Goal: Information Seeking & Learning: Learn about a topic

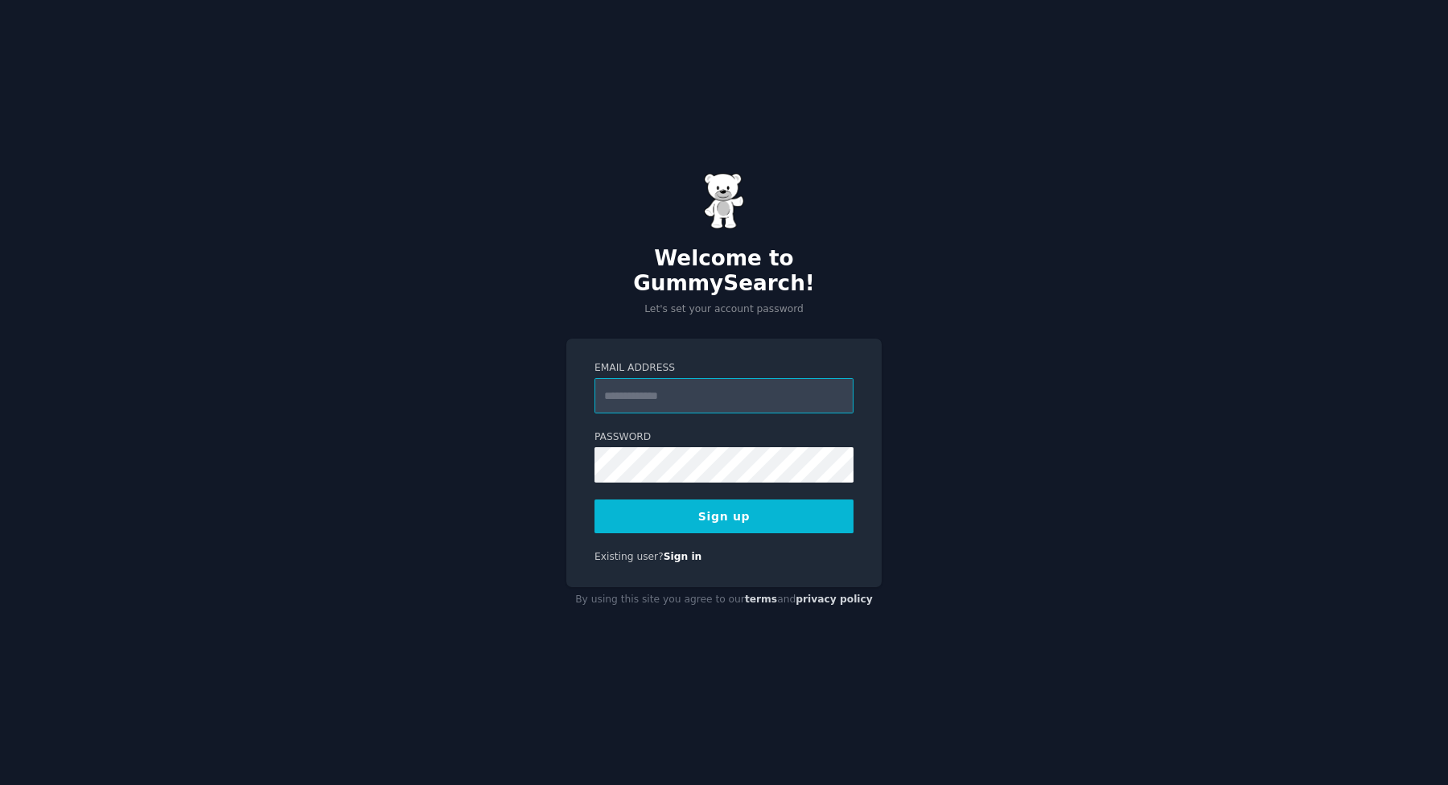
click at [640, 378] on input "Email Address" at bounding box center [724, 395] width 259 height 35
type input "**********"
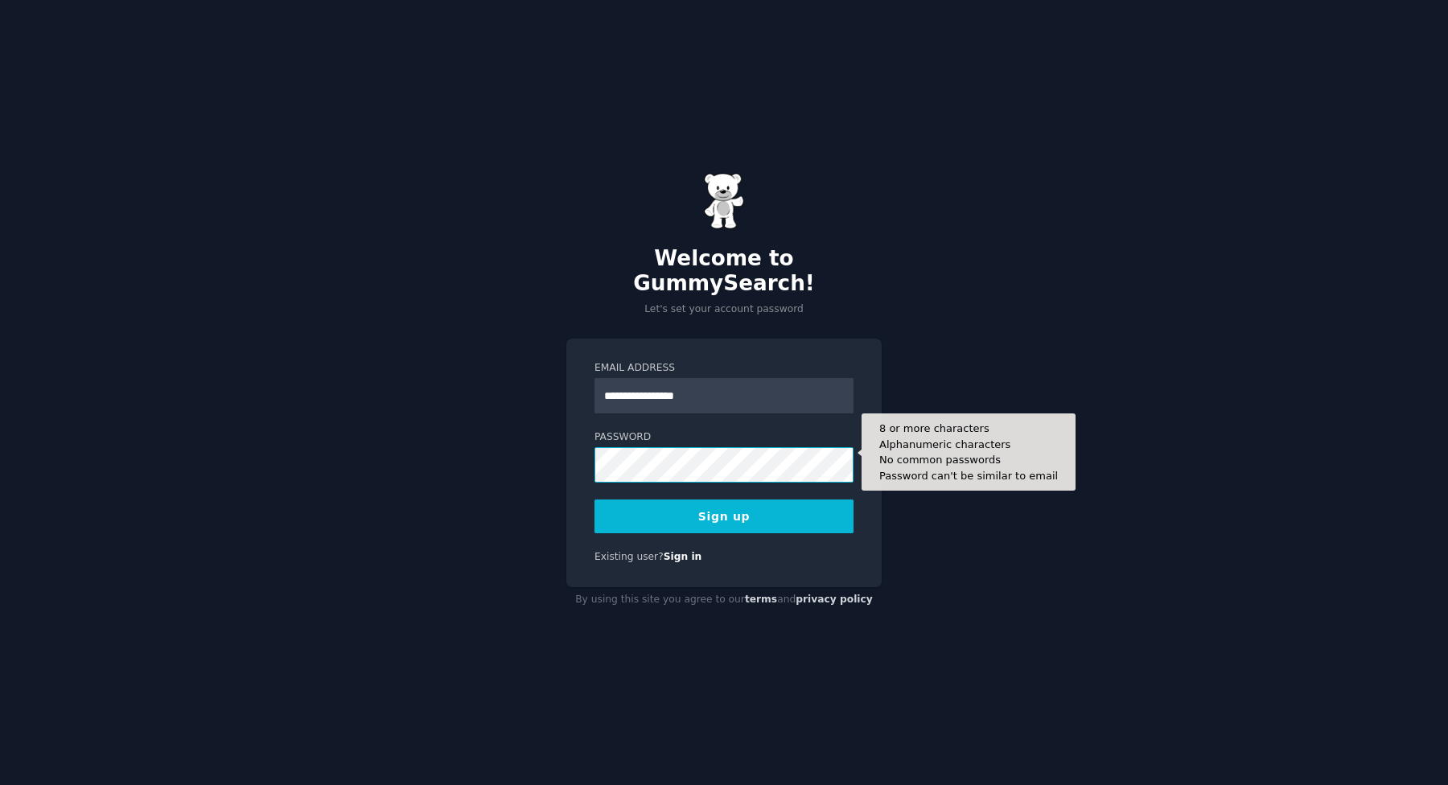
click at [595, 500] on button "Sign up" at bounding box center [724, 517] width 259 height 34
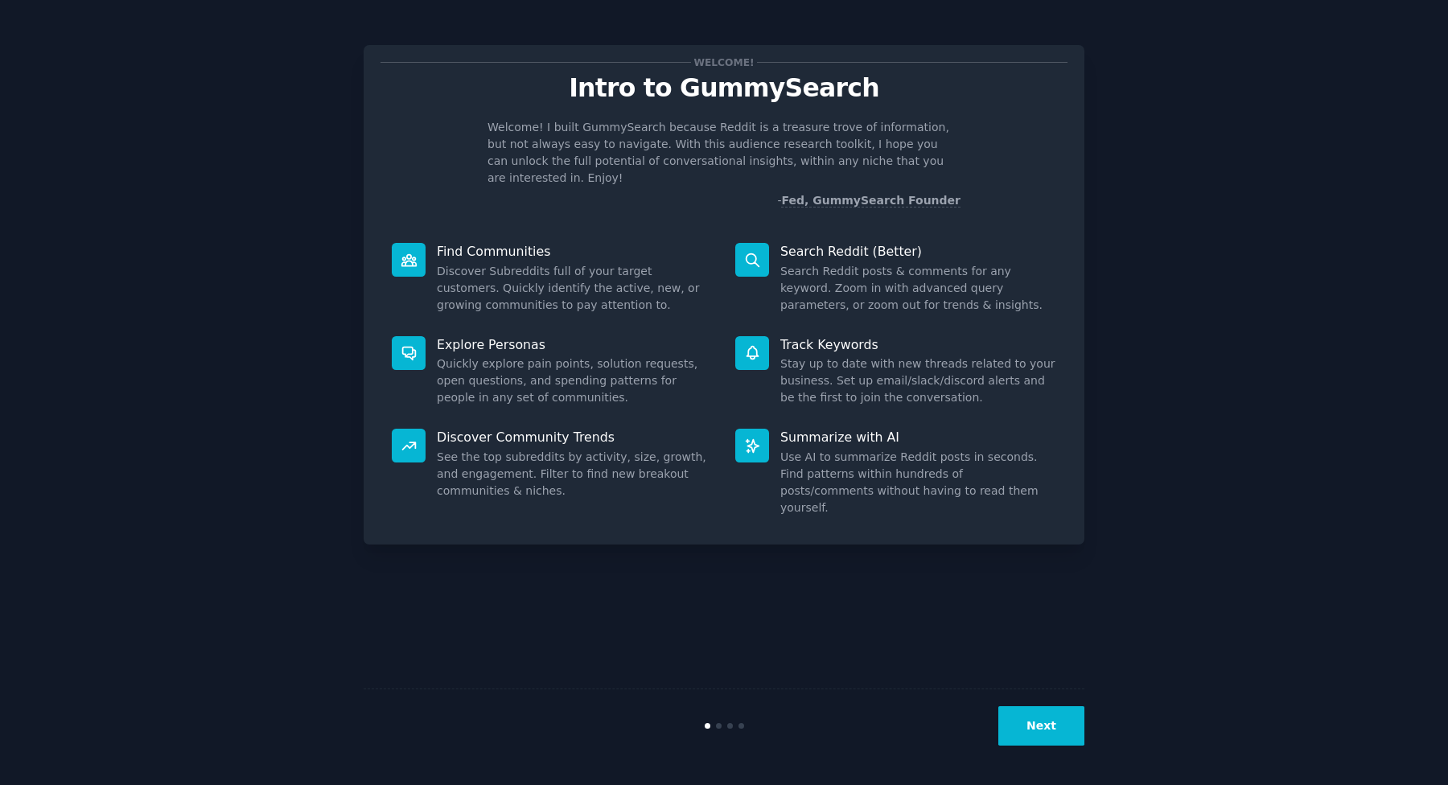
click at [1044, 709] on button "Next" at bounding box center [1041, 725] width 86 height 39
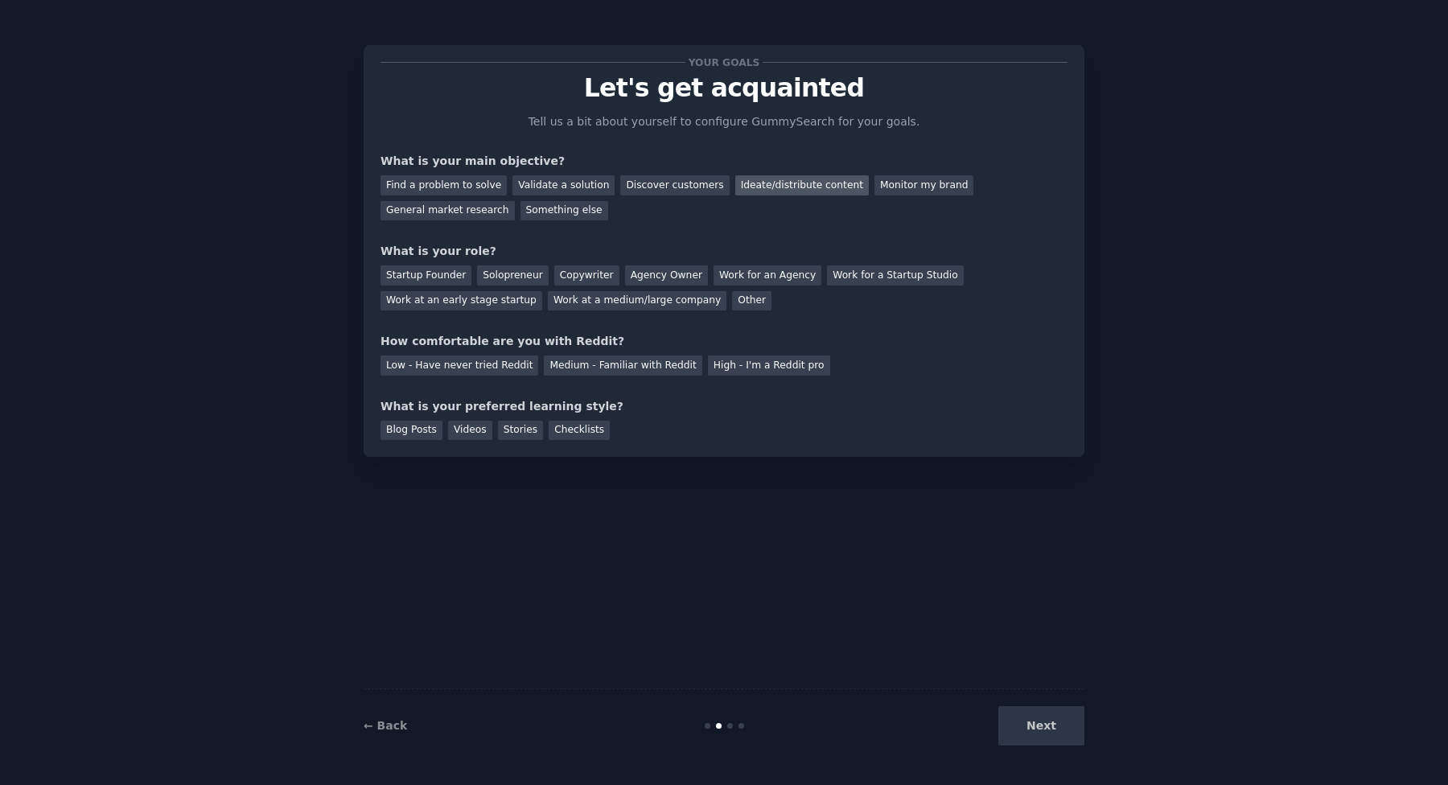
click at [777, 182] on div "Ideate/distribute content" at bounding box center [802, 185] width 134 height 20
click at [487, 214] on div "General market research" at bounding box center [448, 211] width 134 height 20
click at [480, 184] on div "Find a problem to solve" at bounding box center [444, 185] width 126 height 20
click at [762, 187] on div "Ideate/distribute content" at bounding box center [802, 185] width 134 height 20
click at [484, 282] on div "Solopreneur" at bounding box center [512, 276] width 71 height 20
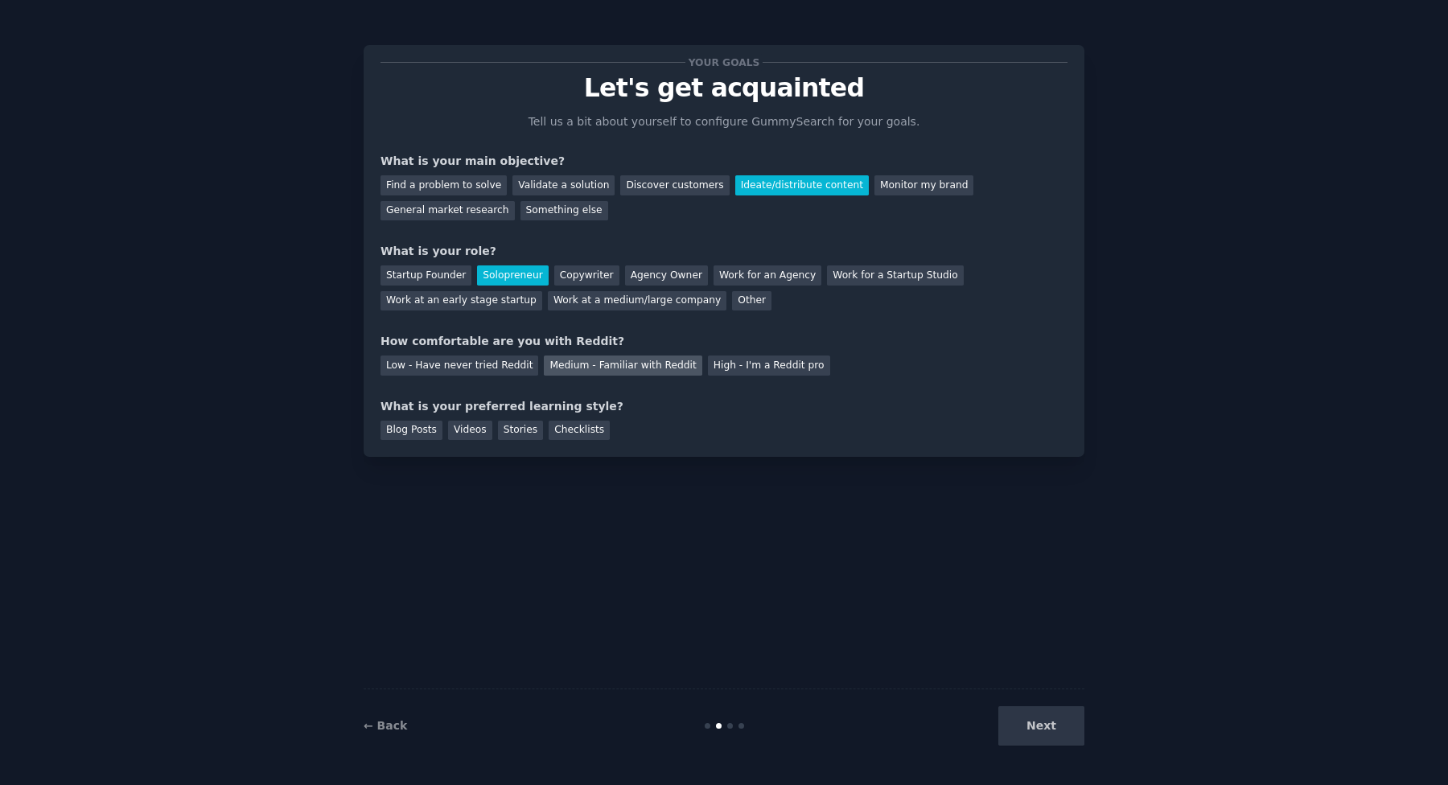
click at [676, 371] on div "Medium - Familiar with Reddit" at bounding box center [623, 366] width 158 height 20
click at [426, 436] on div "Blog Posts" at bounding box center [412, 431] width 62 height 20
click at [1047, 737] on button "Next" at bounding box center [1041, 725] width 86 height 39
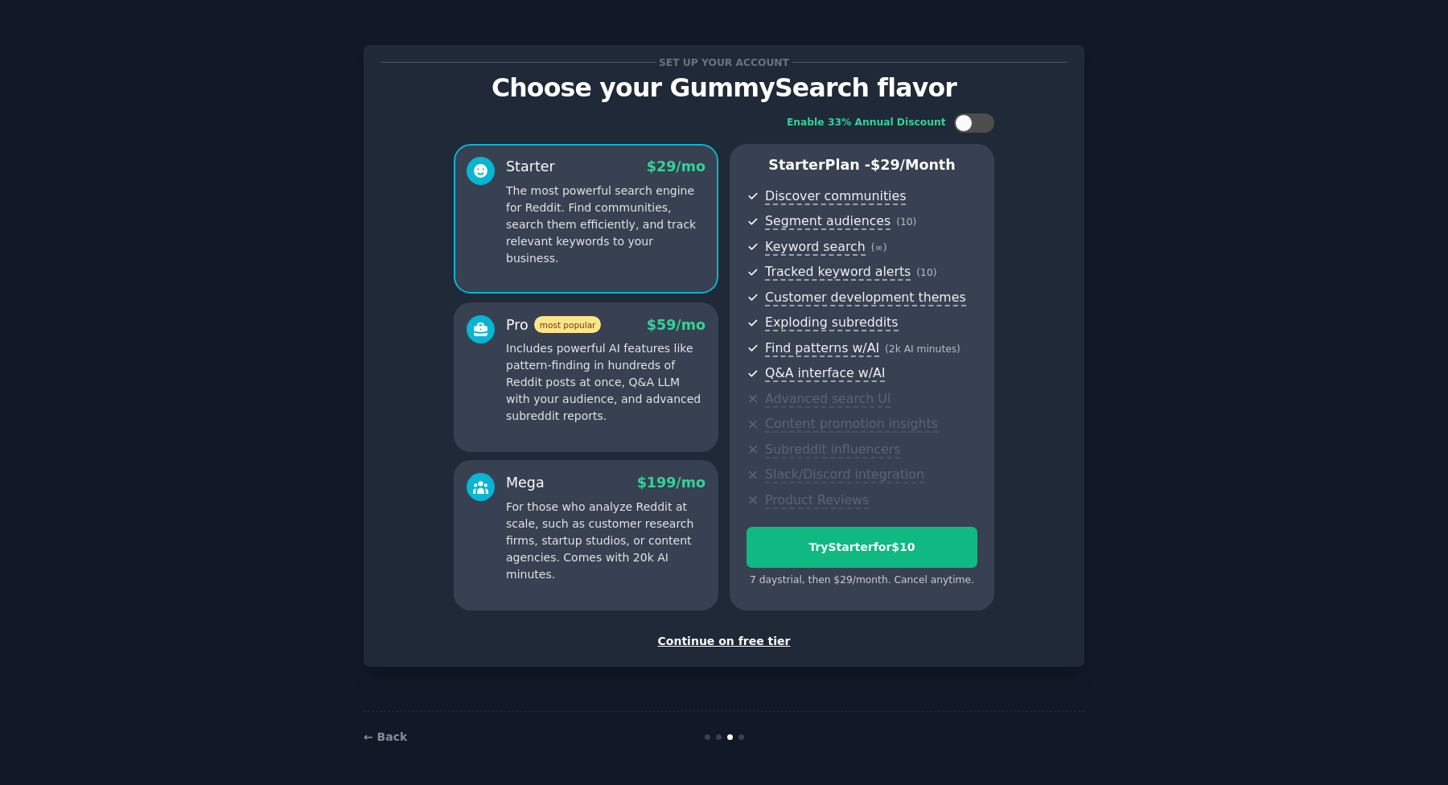
click at [757, 636] on div "Continue on free tier" at bounding box center [724, 641] width 687 height 17
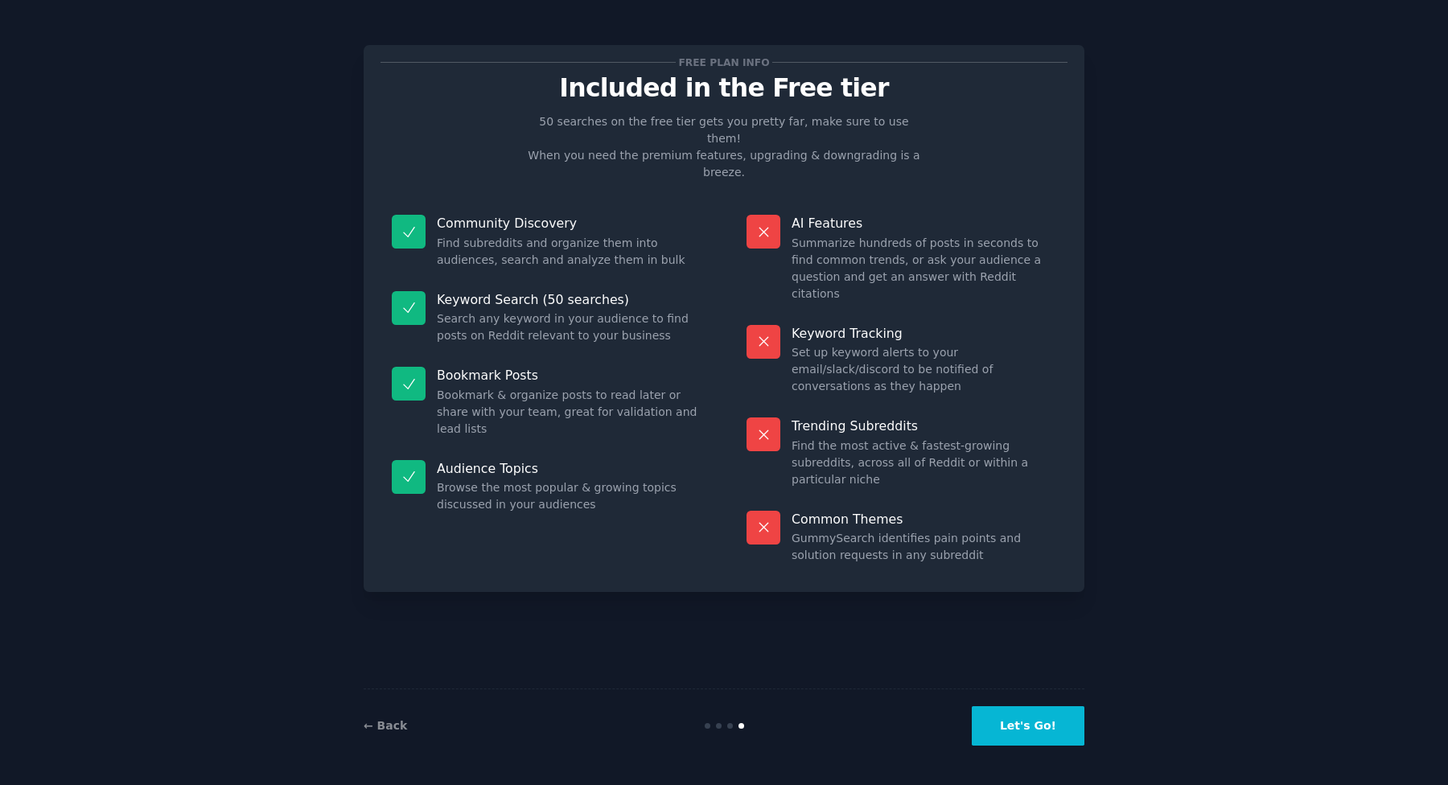
click at [1015, 723] on button "Let's Go!" at bounding box center [1028, 725] width 113 height 39
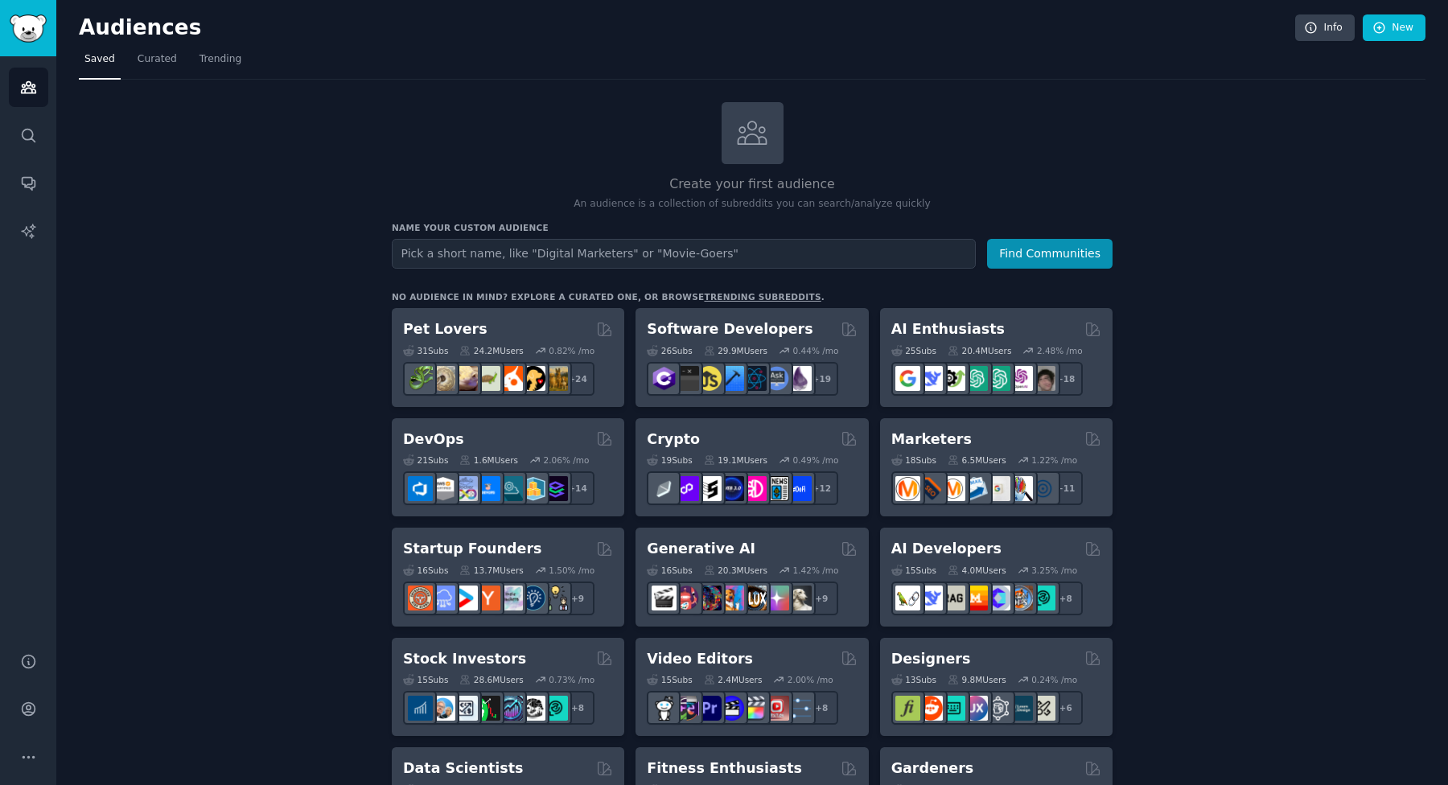
scroll to position [19, 0]
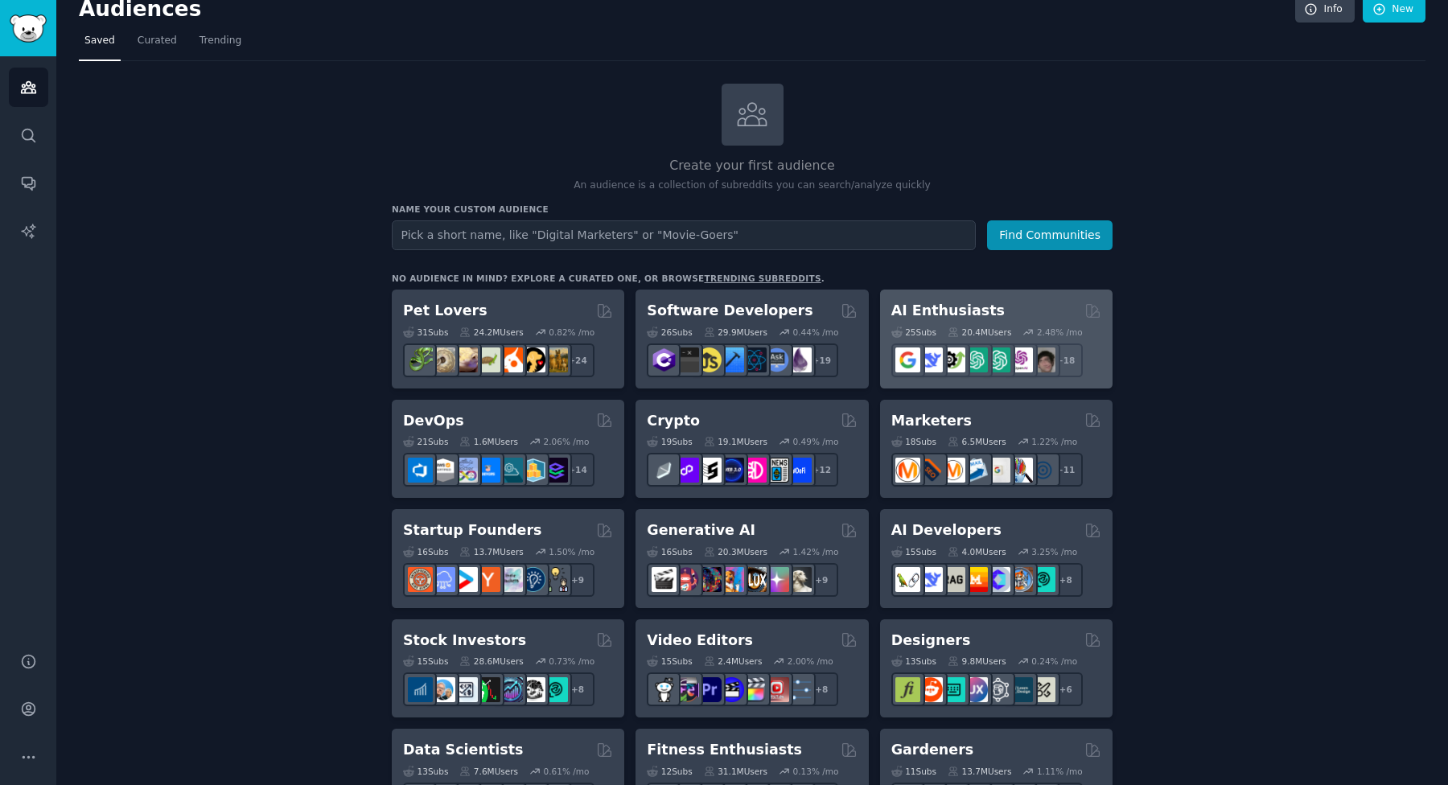
click at [1016, 312] on div "AI Enthusiasts" at bounding box center [996, 311] width 210 height 20
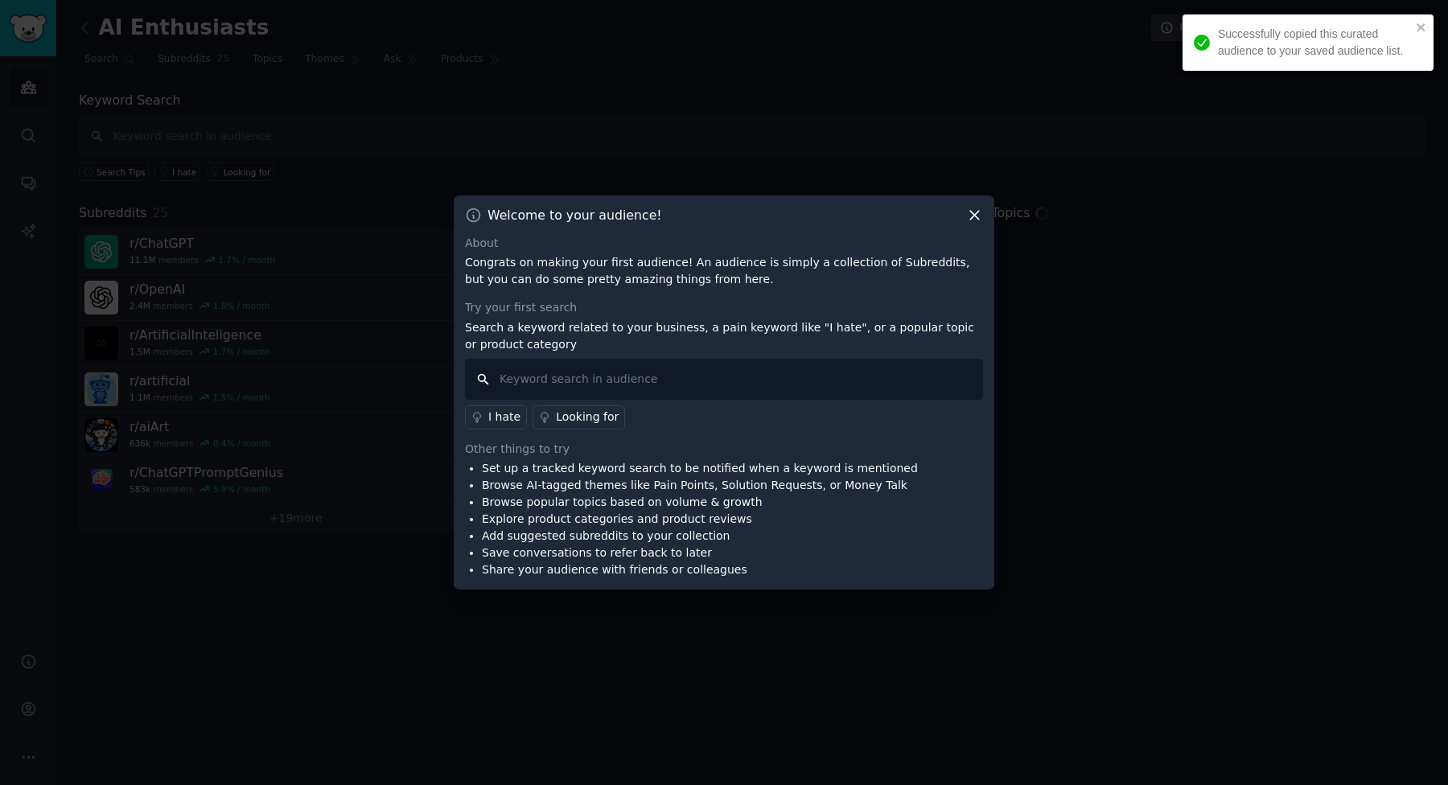
click at [772, 361] on input "text" at bounding box center [724, 379] width 518 height 41
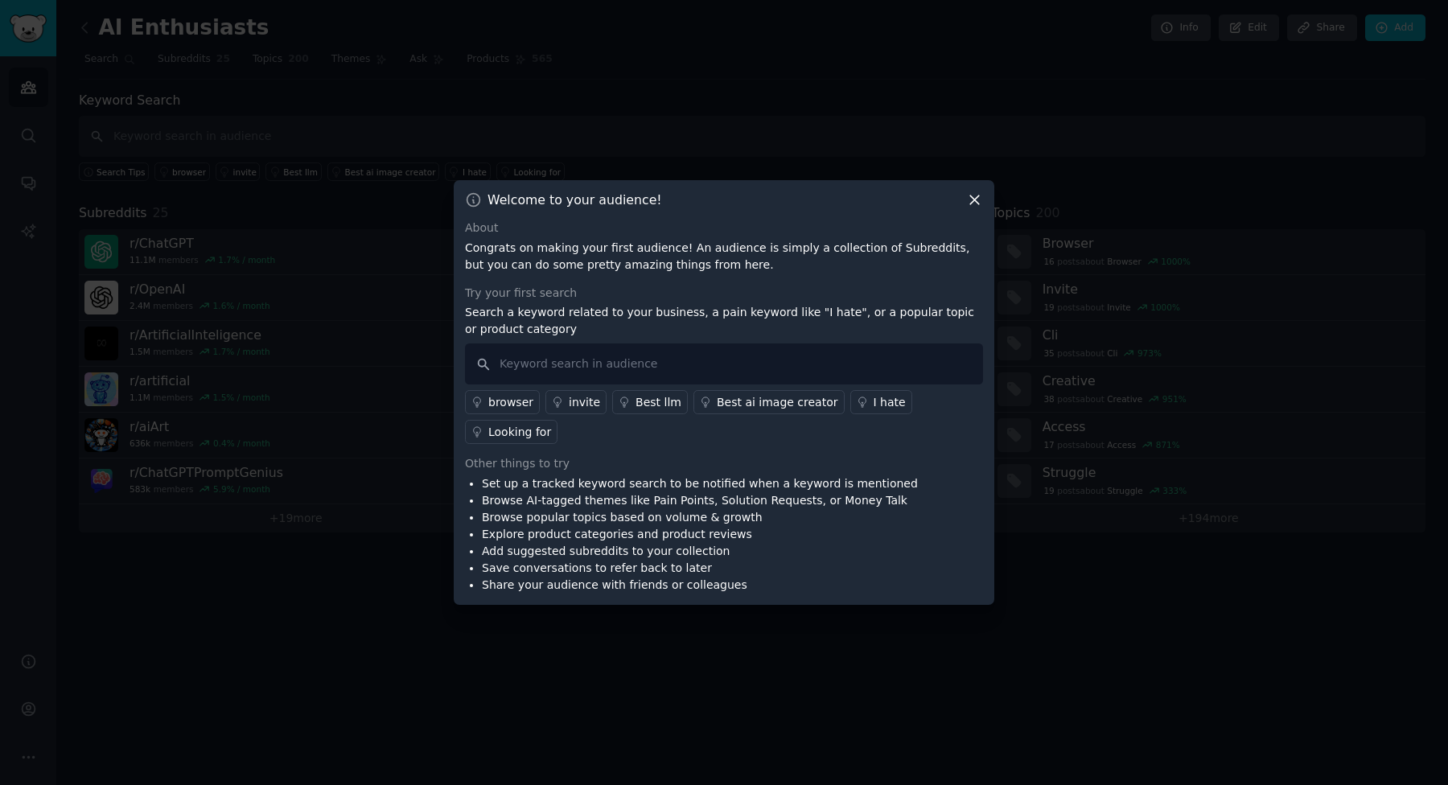
click at [968, 216] on div "Welcome to your audience! About Congrats on making your first audience! An audi…" at bounding box center [724, 392] width 541 height 425
click at [977, 204] on icon at bounding box center [974, 199] width 17 height 17
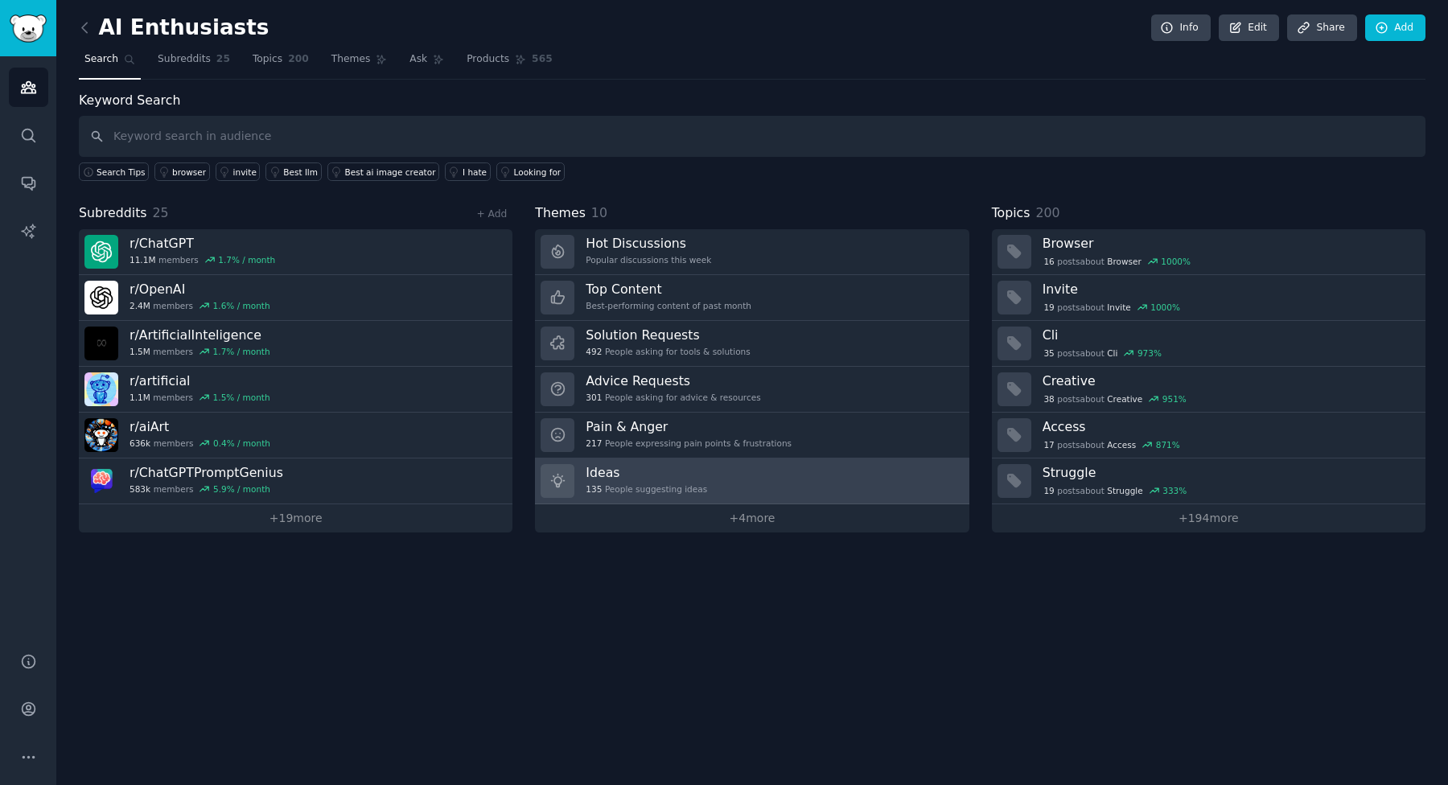
click at [772, 478] on link "Ideas 135 People suggesting ideas" at bounding box center [752, 482] width 434 height 46
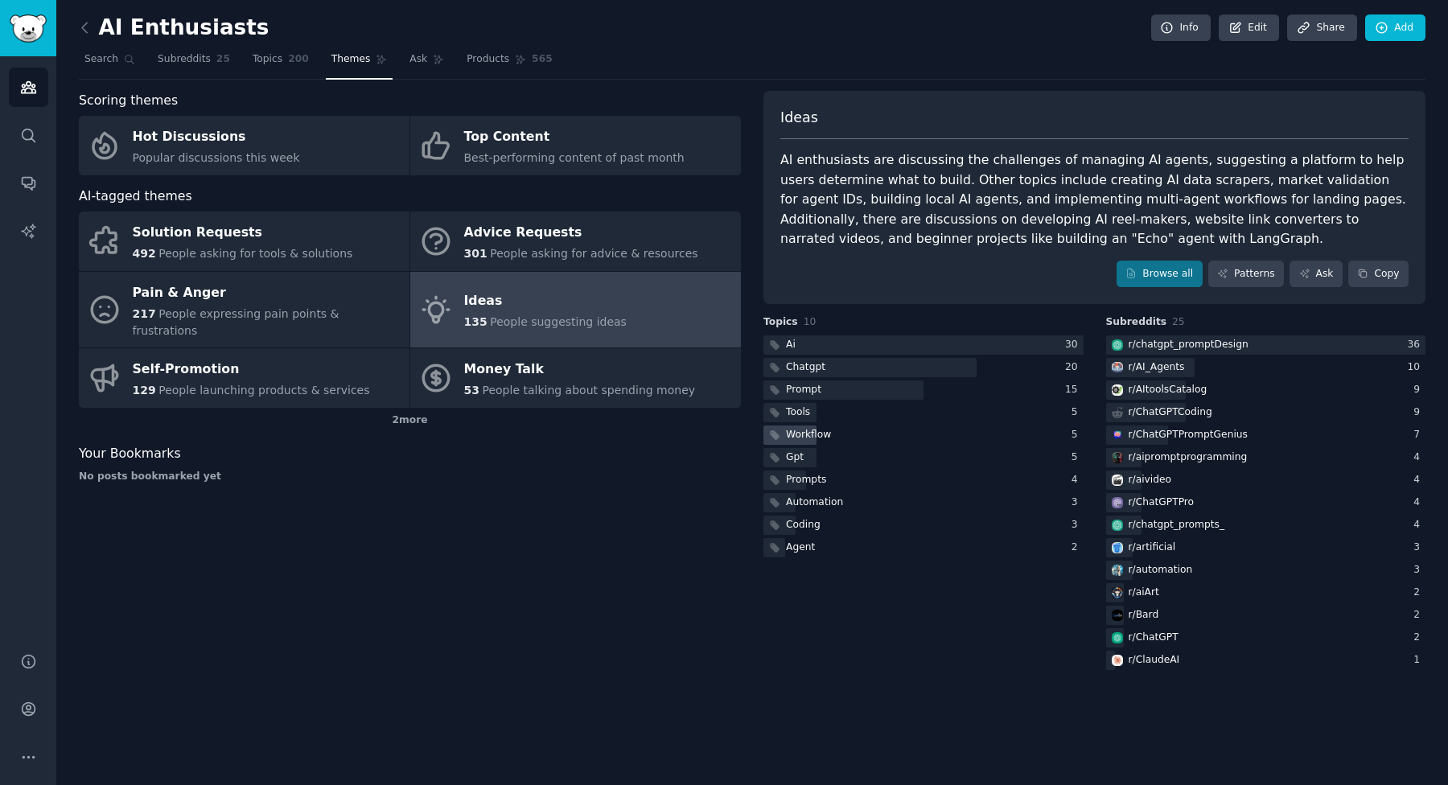
click at [856, 438] on div "Workflow" at bounding box center [924, 436] width 320 height 20
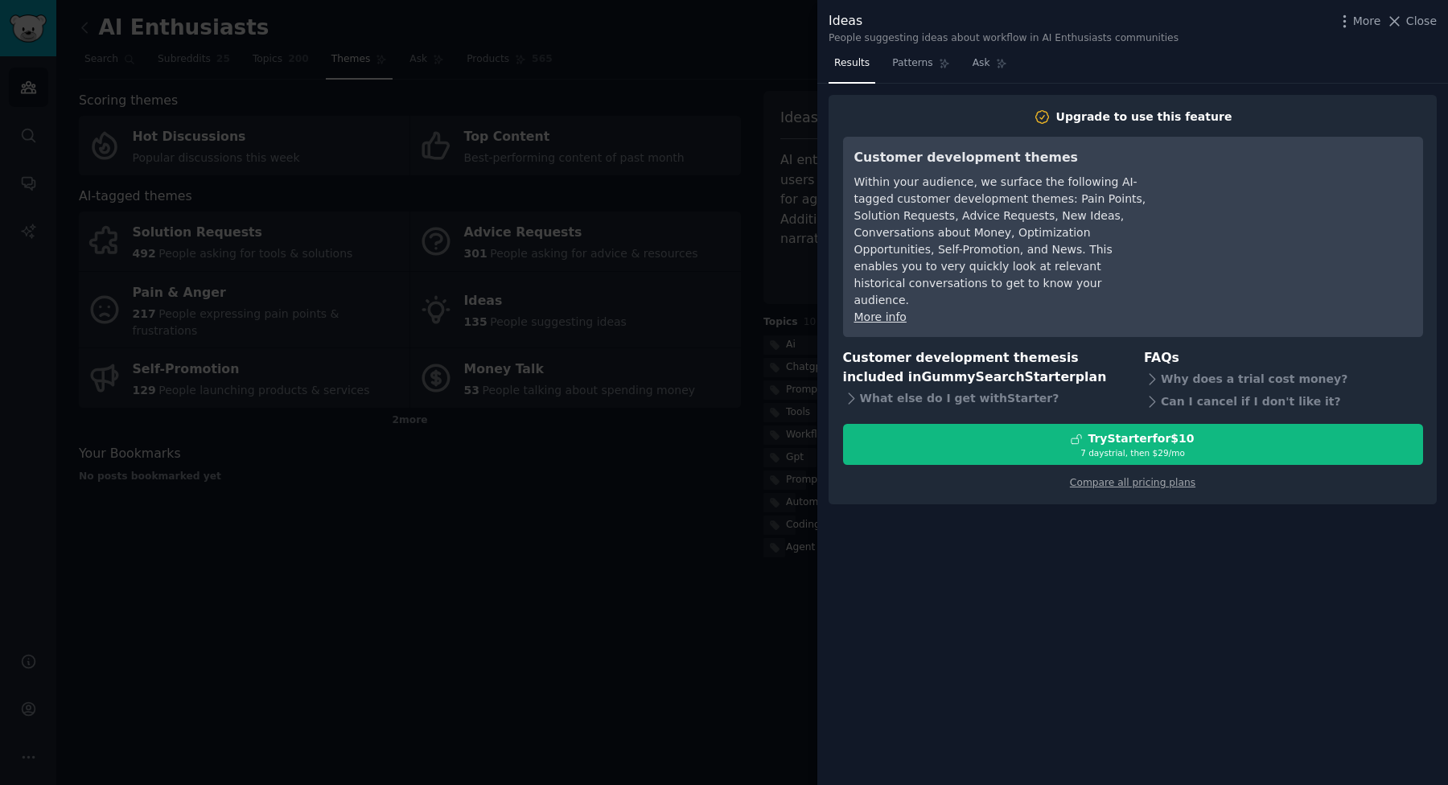
click at [784, 442] on div at bounding box center [724, 392] width 1448 height 785
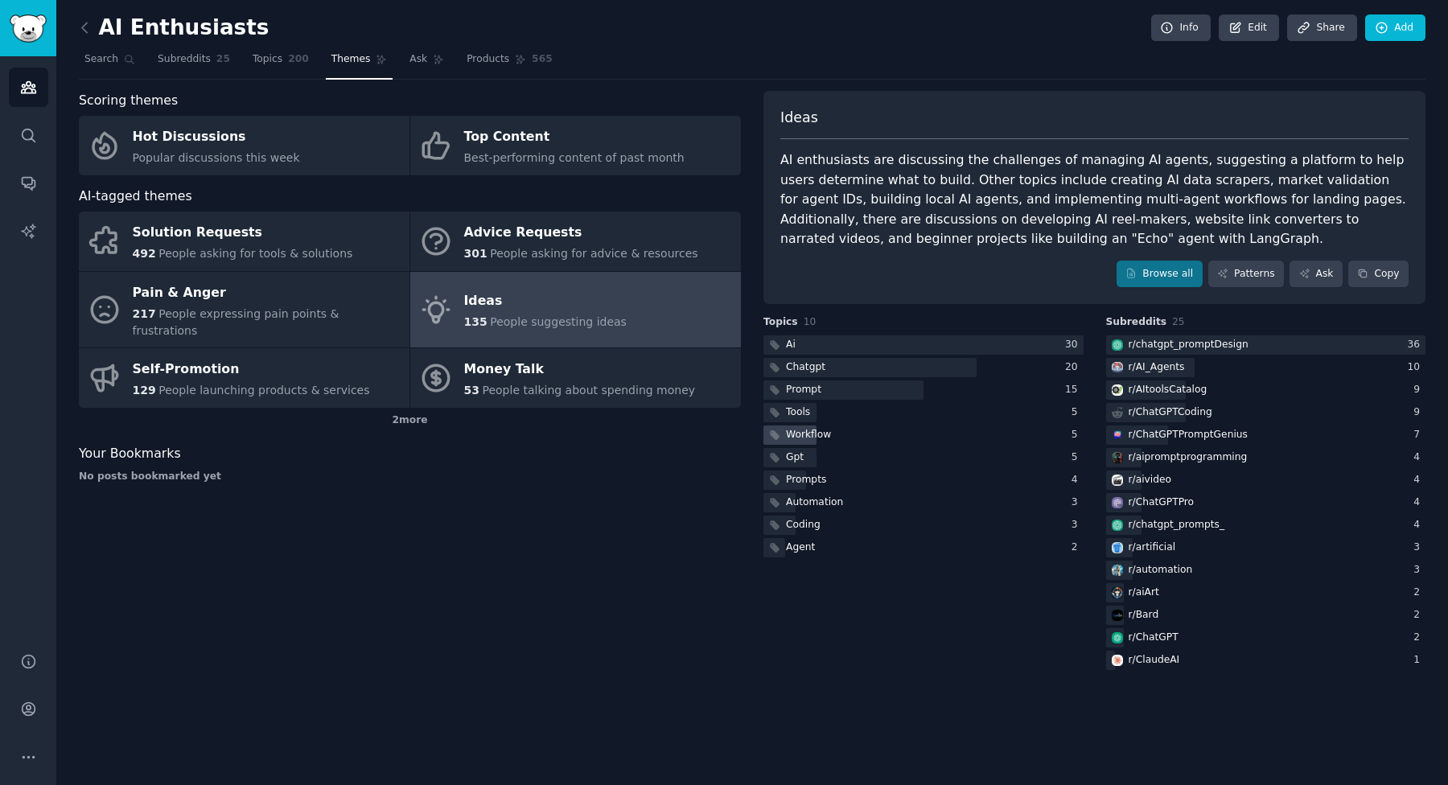
click at [796, 441] on div "Workflow" at bounding box center [808, 435] width 45 height 14
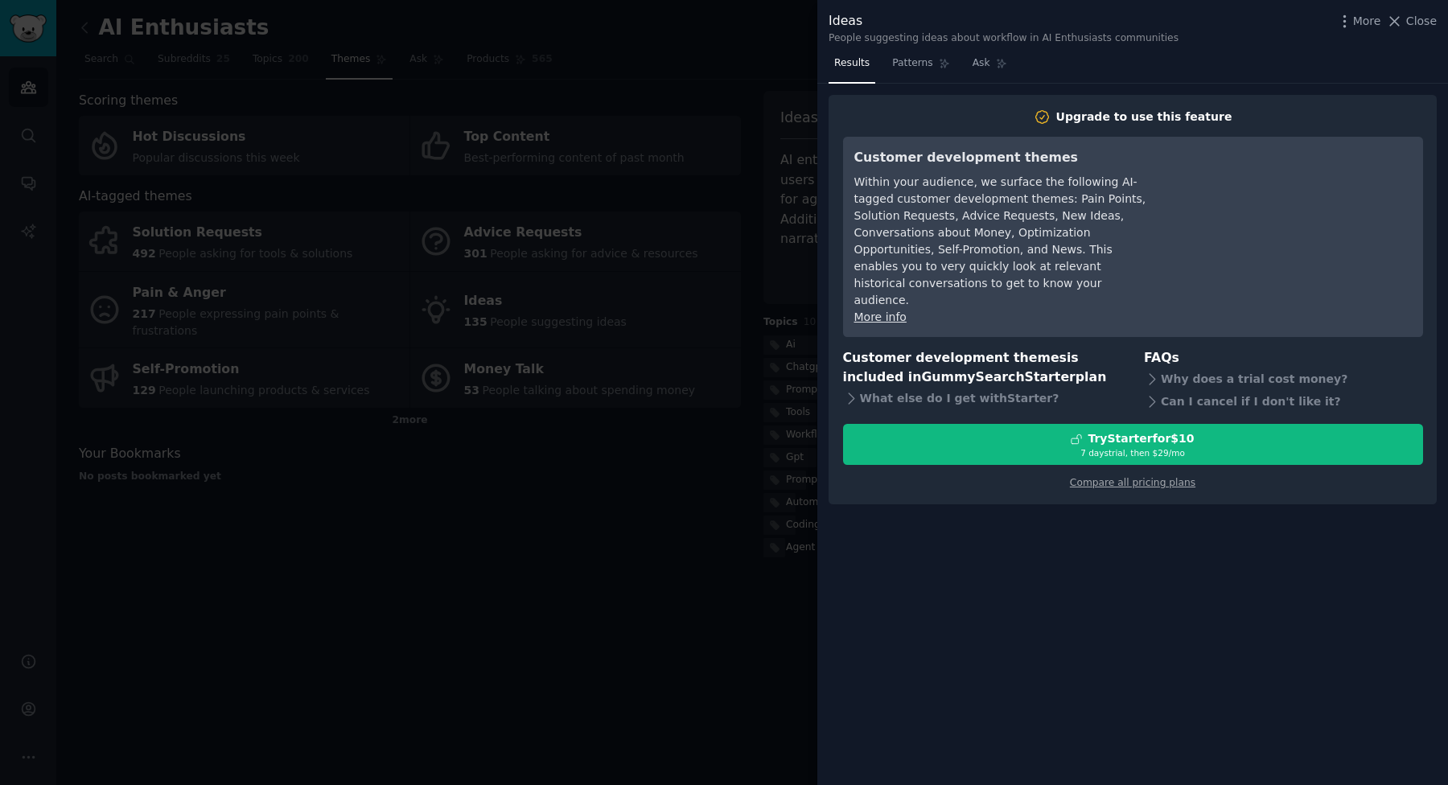
click at [751, 447] on div at bounding box center [724, 392] width 1448 height 785
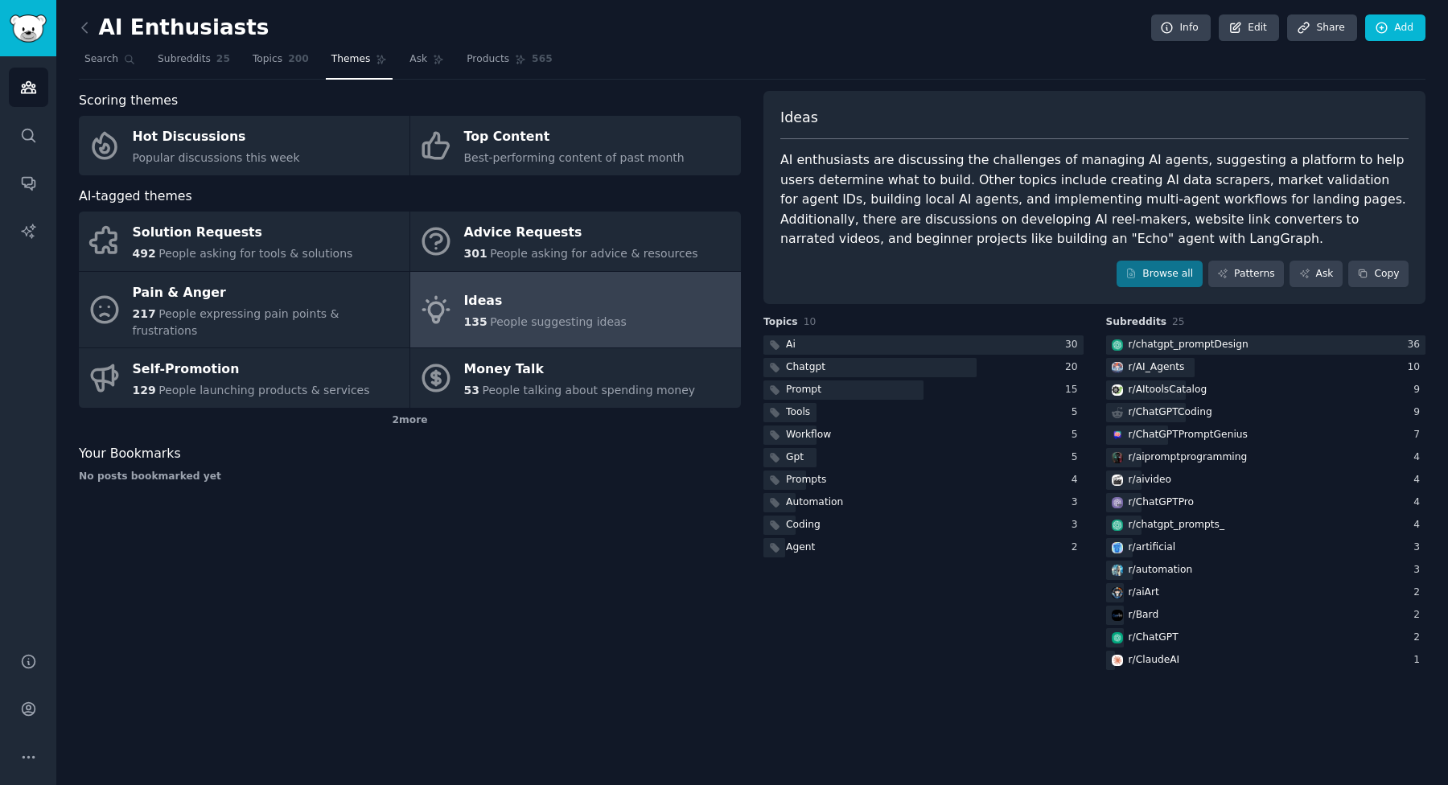
click at [609, 303] on div "Ideas" at bounding box center [545, 302] width 163 height 26
click at [1145, 286] on link "Browse all" at bounding box center [1160, 274] width 86 height 27
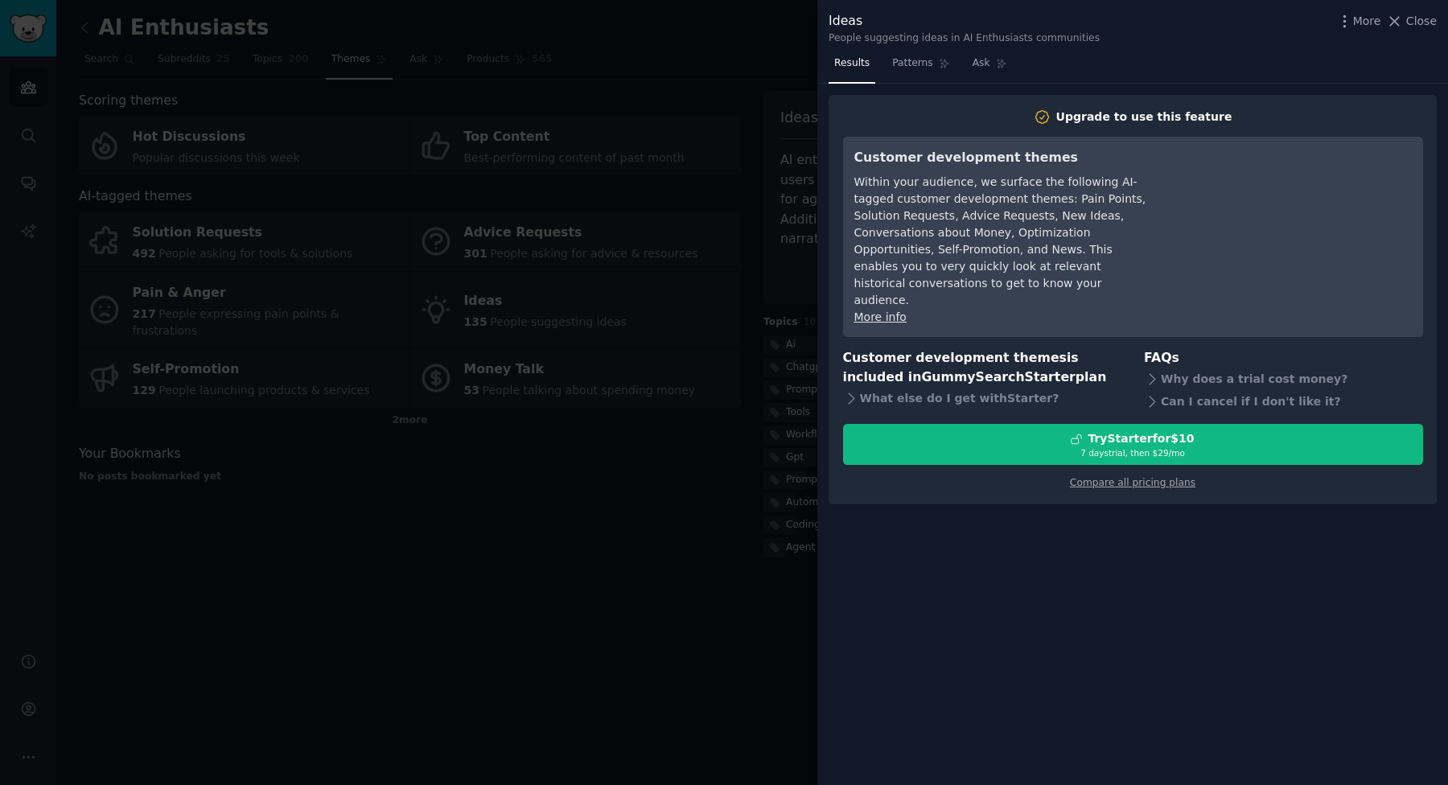
click at [723, 458] on div at bounding box center [724, 392] width 1448 height 785
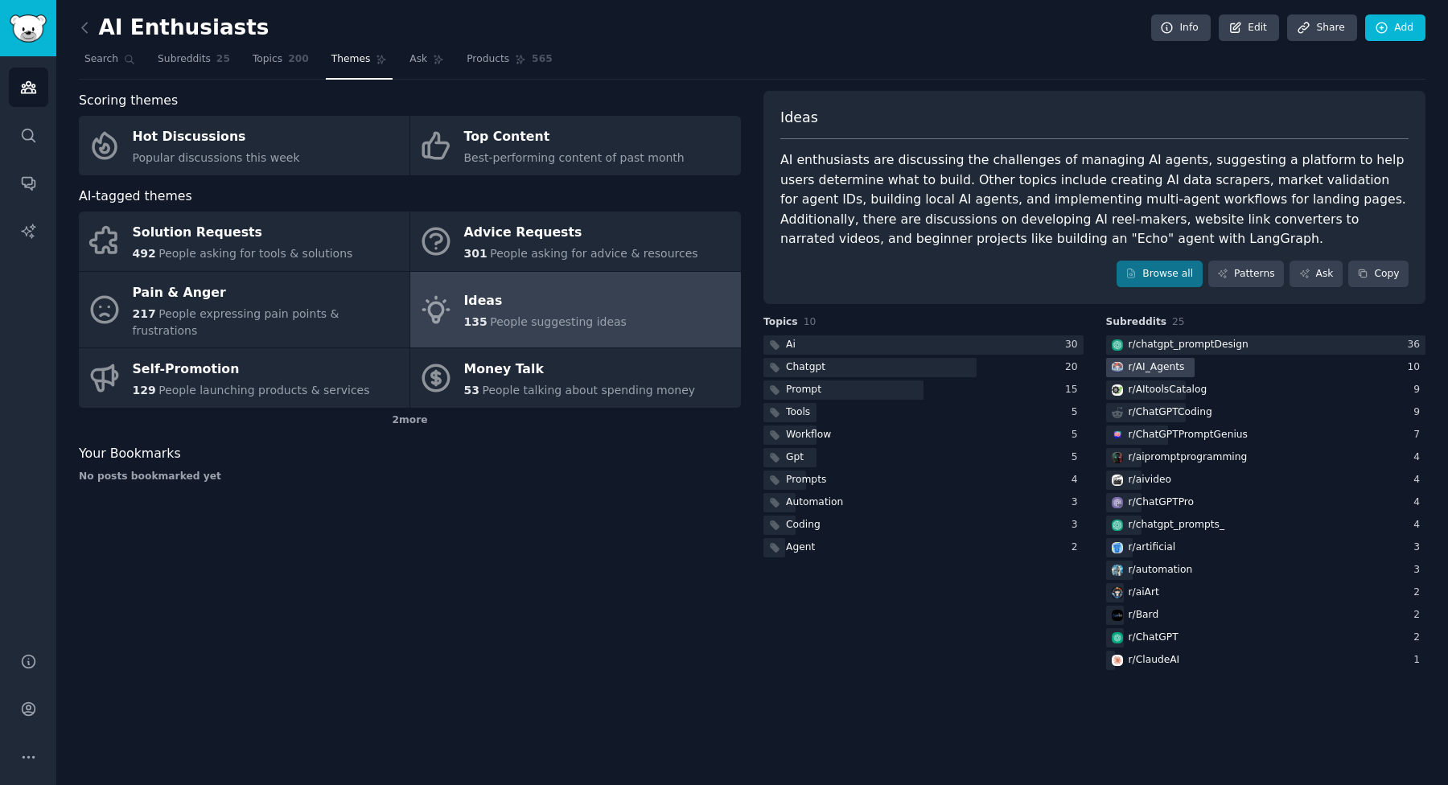
click at [1184, 369] on div "r/ AI_Agents" at bounding box center [1146, 368] width 81 height 20
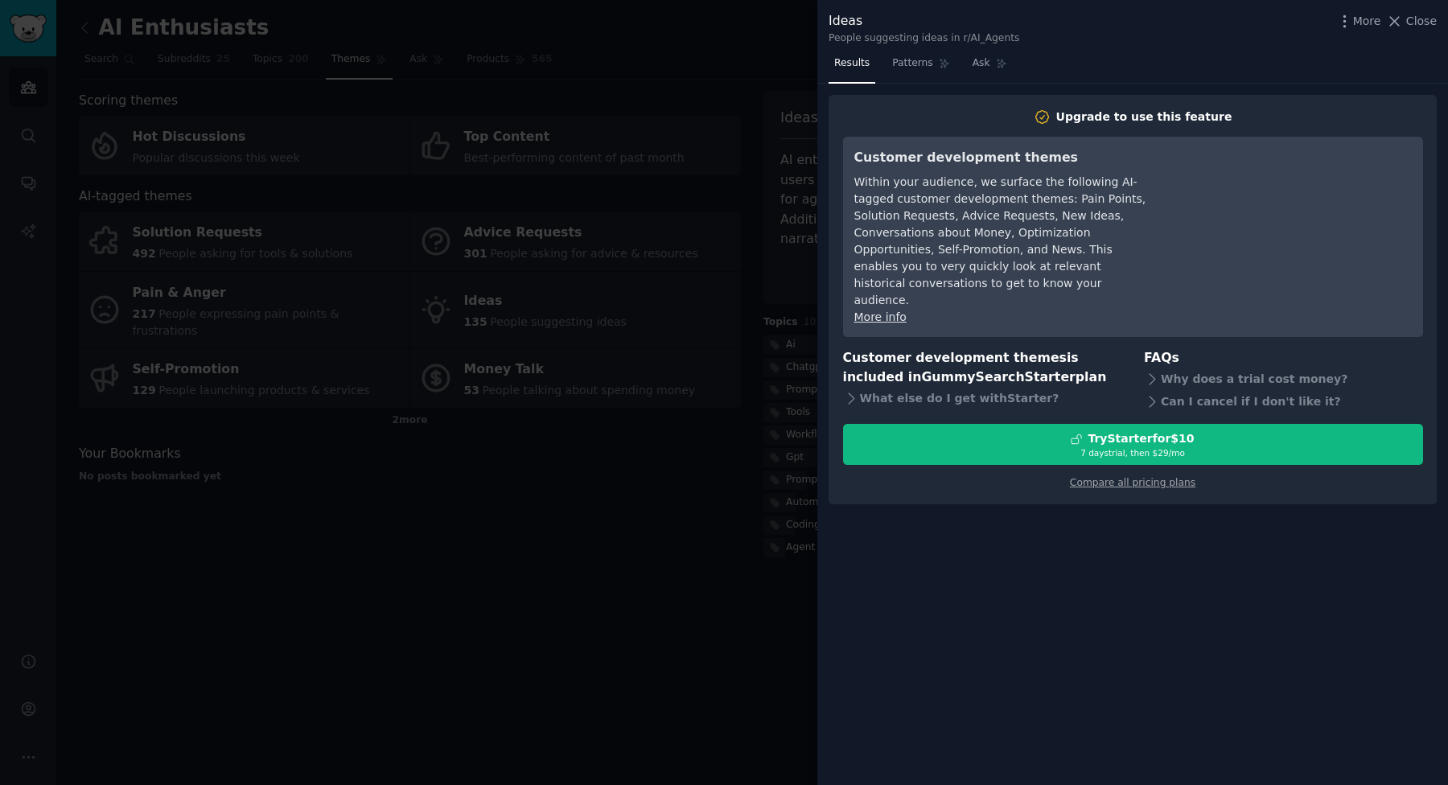
click at [730, 650] on div at bounding box center [724, 392] width 1448 height 785
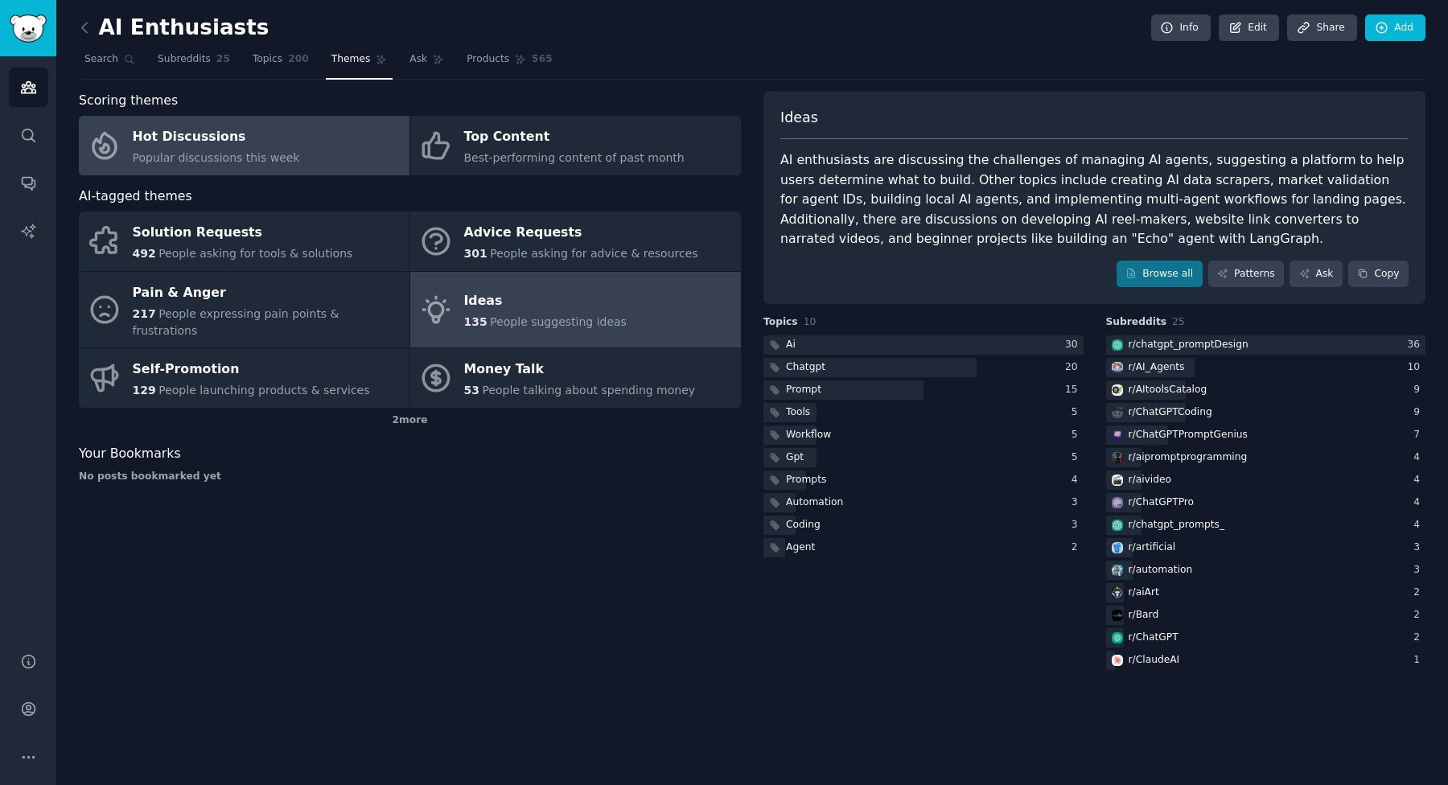
click at [364, 162] on link "Hot Discussions Popular discussions this week" at bounding box center [244, 146] width 331 height 60
